Goal: Information Seeking & Learning: Learn about a topic

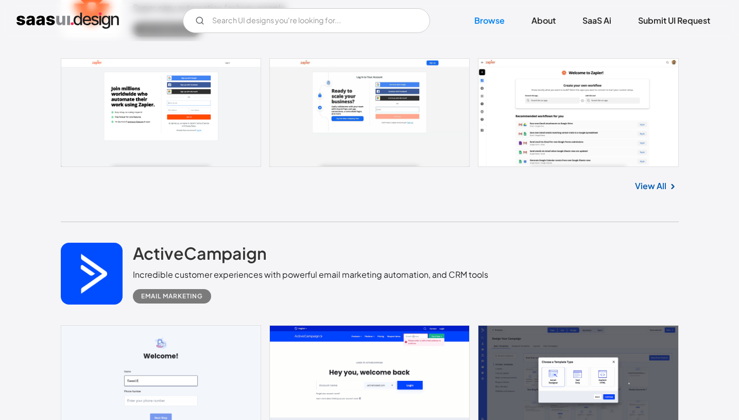
scroll to position [7560, 0]
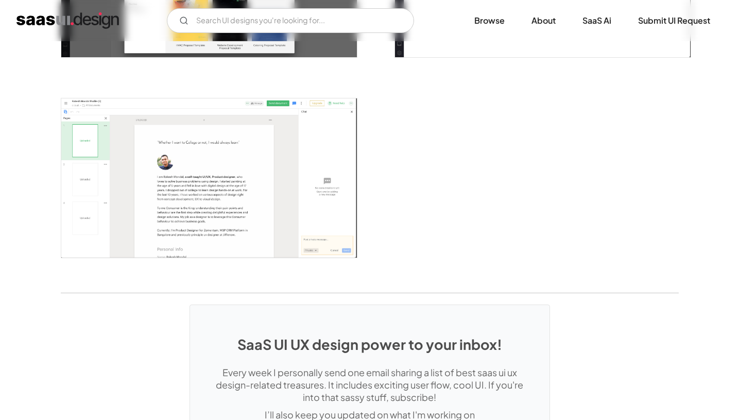
scroll to position [2356, 0]
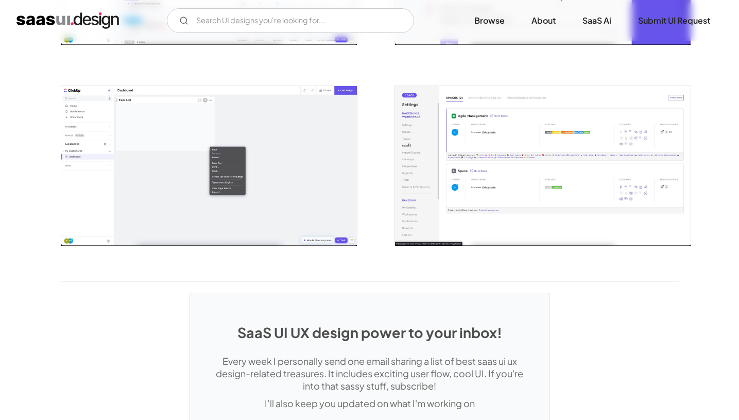
scroll to position [2362, 0]
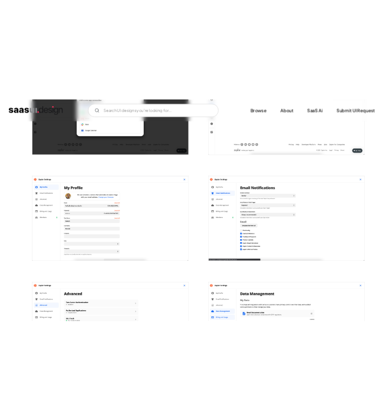
scroll to position [1314, 0]
